Goal: Transaction & Acquisition: Purchase product/service

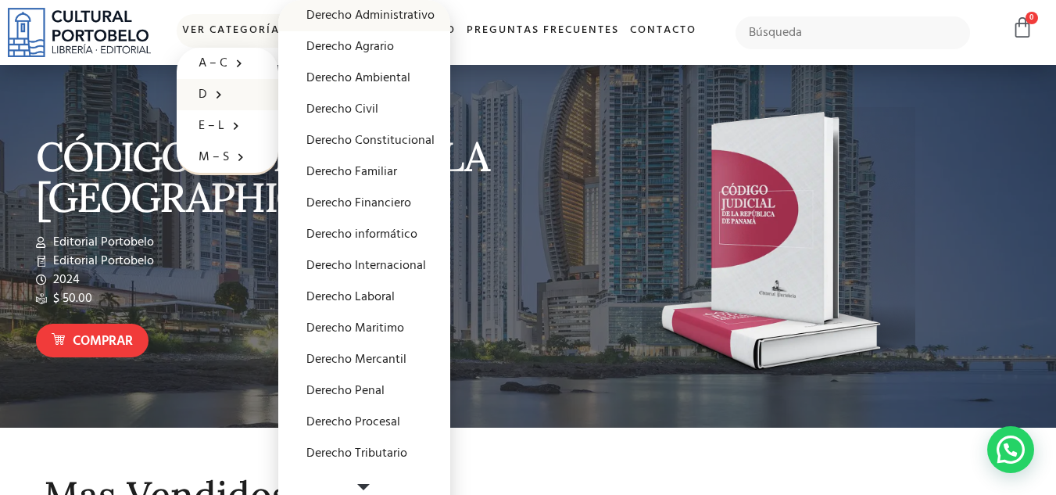
click at [411, 13] on link "Derecho Administrativo" at bounding box center [364, 15] width 172 height 31
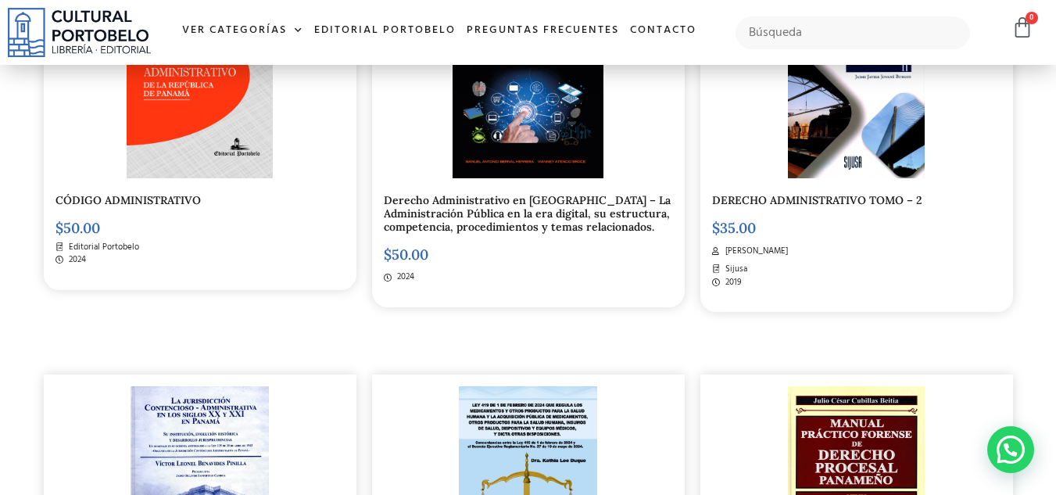
scroll to position [468, 0]
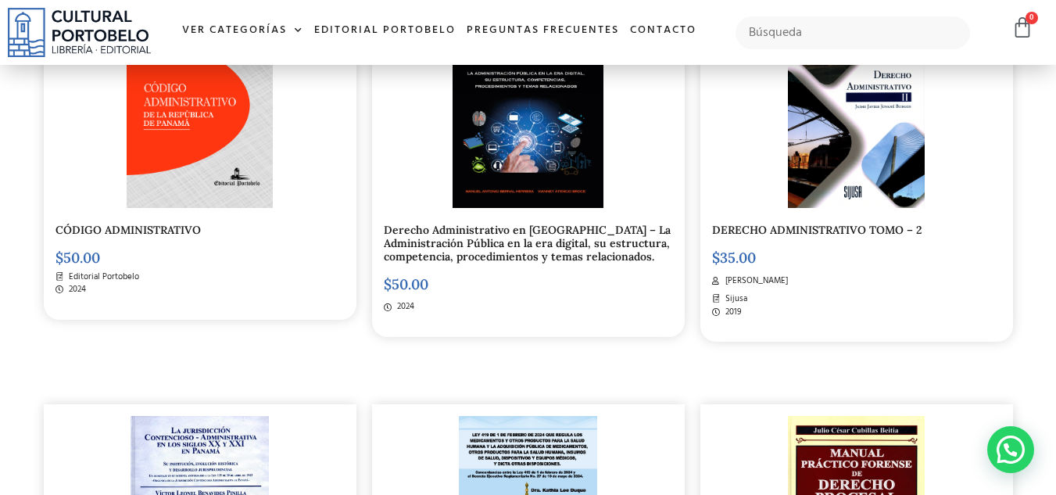
click at [937, 135] on div at bounding box center [856, 109] width 289 height 198
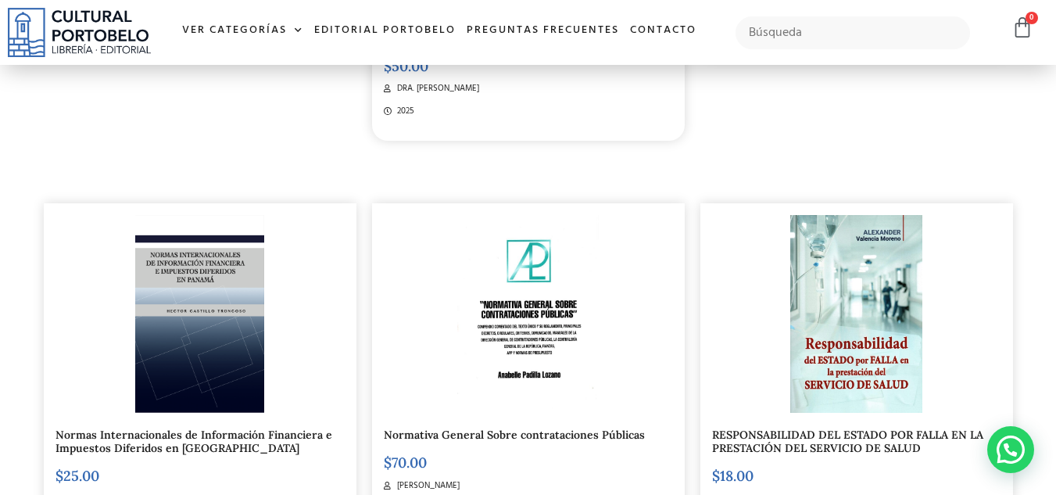
scroll to position [1250, 0]
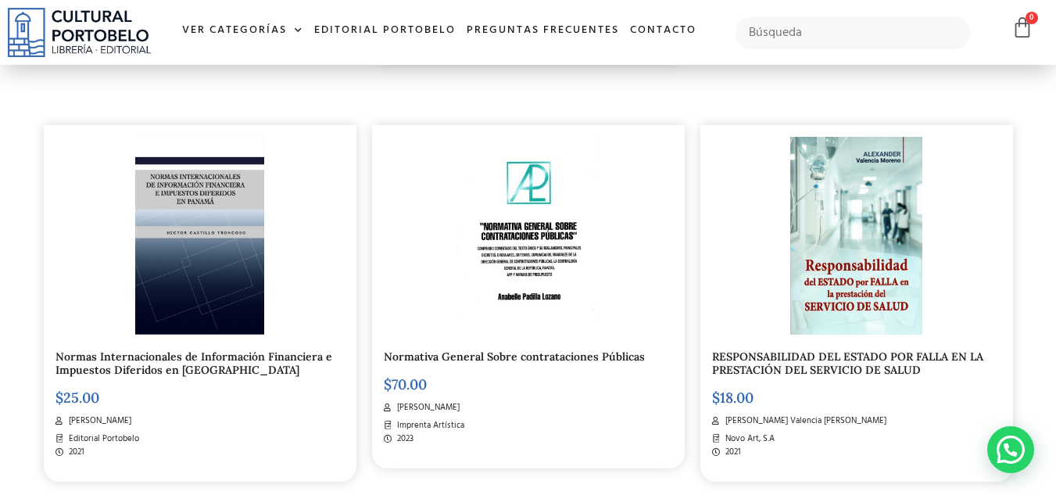
click at [528, 254] on img at bounding box center [528, 236] width 142 height 198
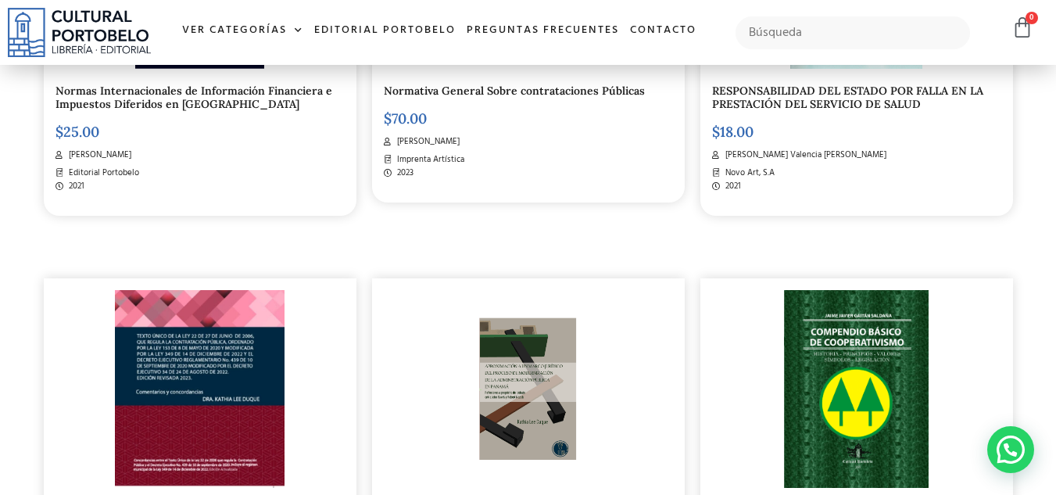
scroll to position [1220, 0]
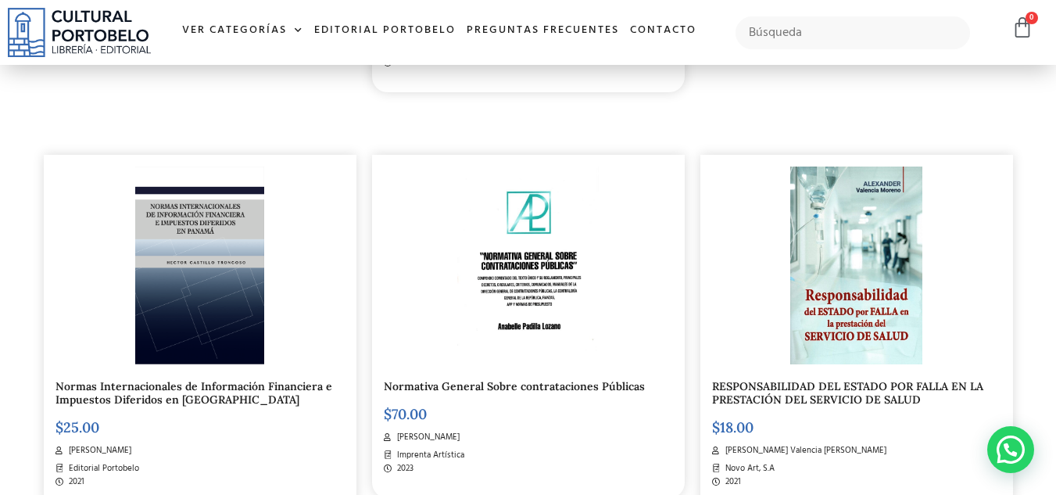
click at [504, 281] on img at bounding box center [528, 266] width 142 height 198
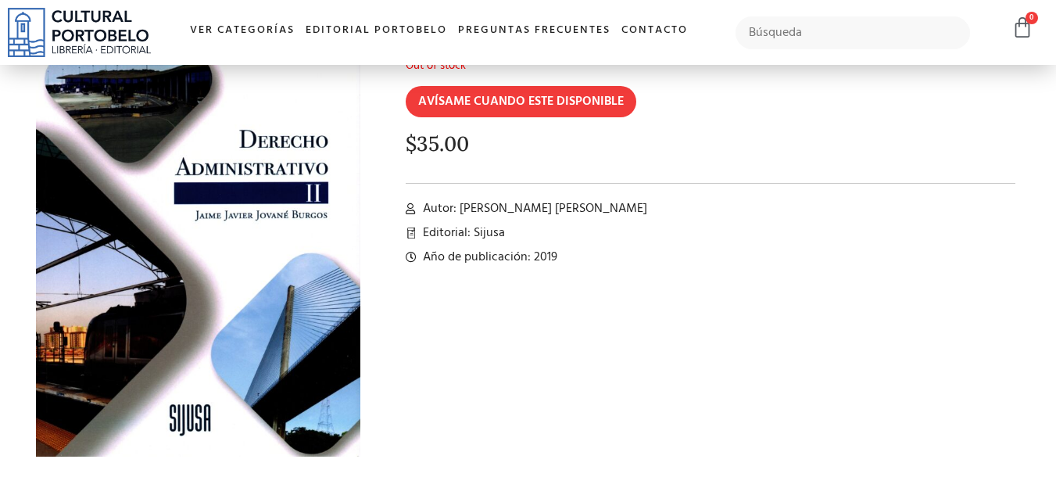
scroll to position [149, 0]
